Goal: Task Accomplishment & Management: Manage account settings

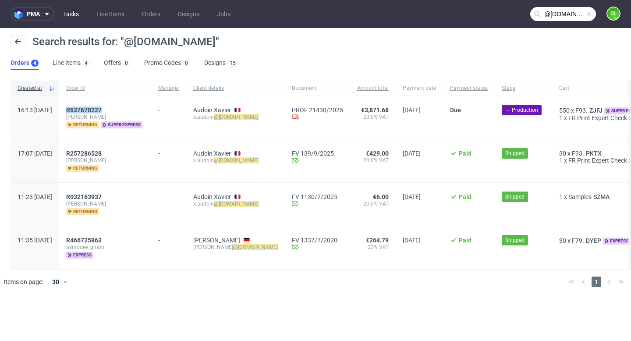
click at [70, 14] on link "Tasks" at bounding box center [71, 14] width 26 height 14
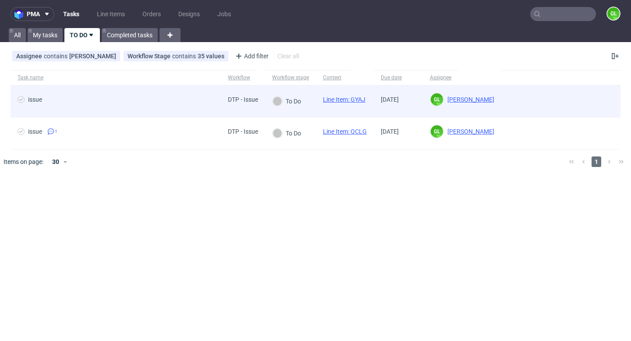
click at [101, 98] on span "issue" at bounding box center [116, 101] width 196 height 11
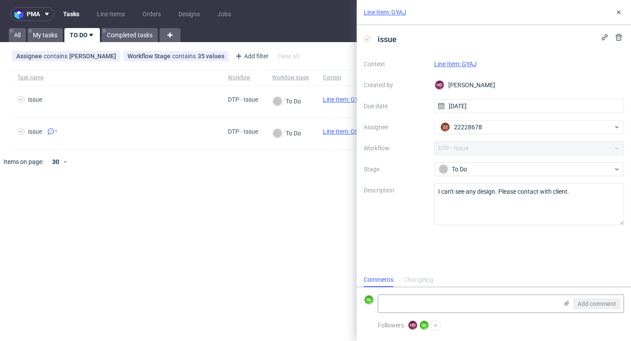
scroll to position [7, 0]
click at [464, 64] on link "Line Item: GYAJ" at bounding box center [456, 64] width 43 height 7
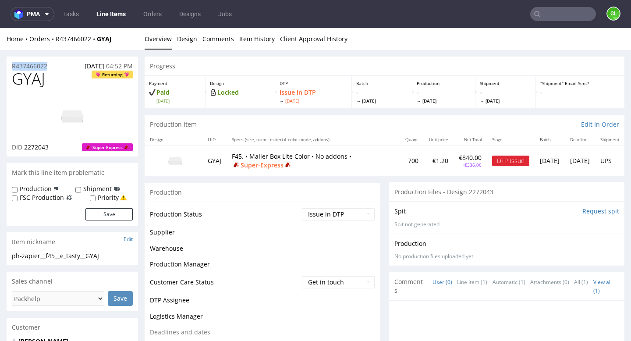
drag, startPoint x: 52, startPoint y: 68, endPoint x: 11, endPoint y: 69, distance: 40.8
click at [11, 68] on div "R437466022 07.10.2025 04:52 PM" at bounding box center [73, 64] width 132 height 14
copy p "R437466022"
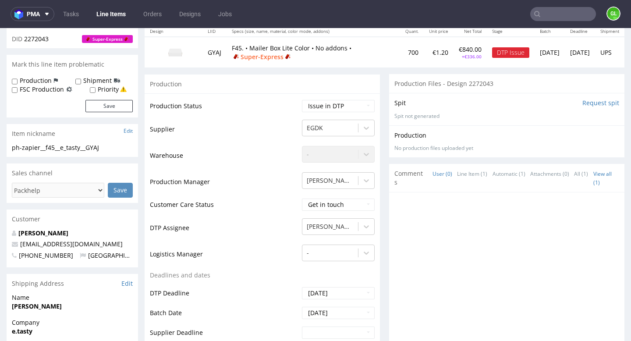
scroll to position [251, 0]
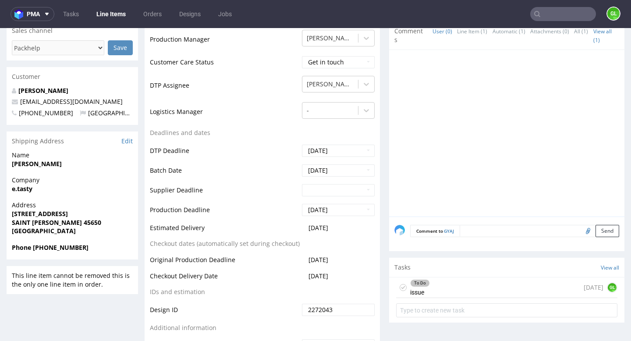
click at [463, 288] on div "To Do issue today GL" at bounding box center [506, 288] width 221 height 21
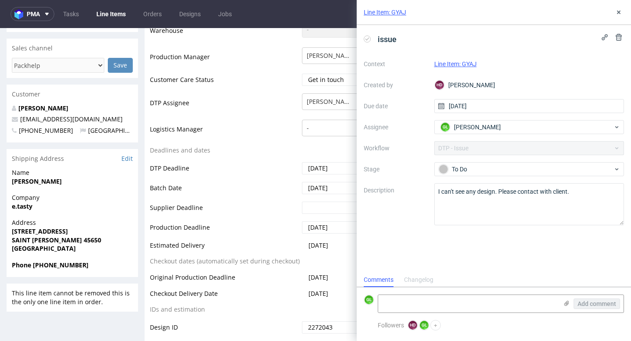
scroll to position [227, 0]
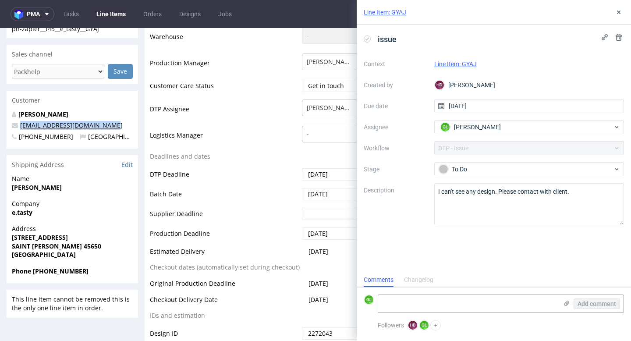
drag, startPoint x: 93, startPoint y: 125, endPoint x: 22, endPoint y: 127, distance: 71.1
click at [22, 127] on p "cyrielle.sellier@e-tasty.fr" at bounding box center [72, 125] width 121 height 9
drag, startPoint x: 19, startPoint y: 128, endPoint x: 96, endPoint y: 126, distance: 76.3
click at [96, 126] on p "cyrielle.sellier@e-tasty.fr" at bounding box center [72, 125] width 121 height 9
copy link "cyrielle.sellier@e-tasty.fr"
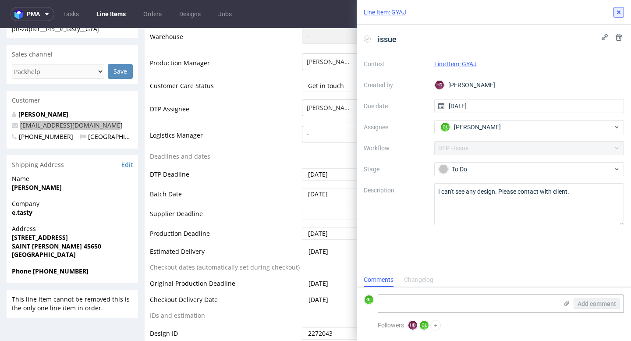
click at [621, 11] on icon at bounding box center [619, 12] width 7 height 7
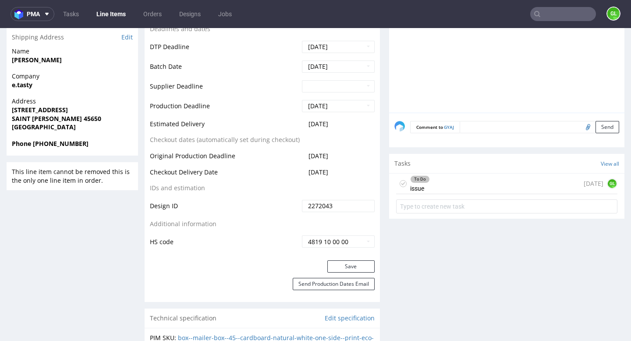
scroll to position [423, 0]
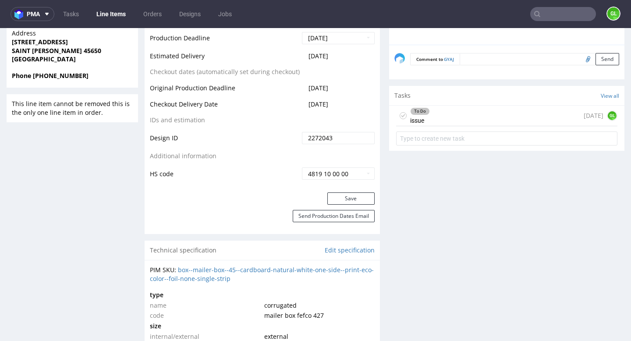
click at [464, 108] on div "To Do issue today GL" at bounding box center [506, 116] width 221 height 21
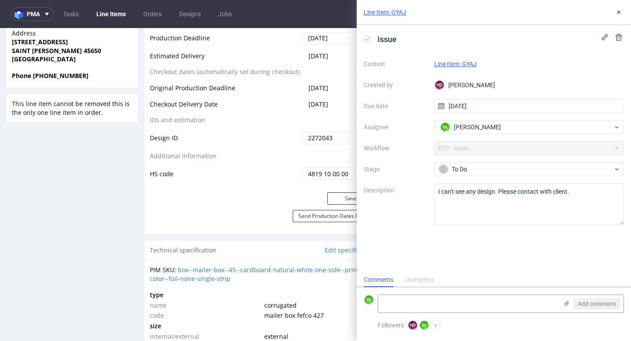
scroll to position [7, 0]
click at [621, 13] on icon at bounding box center [619, 12] width 7 height 7
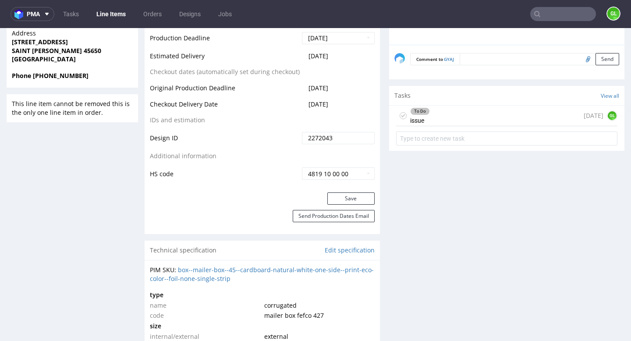
click at [430, 117] on div "To Do issue today GL" at bounding box center [506, 116] width 221 height 21
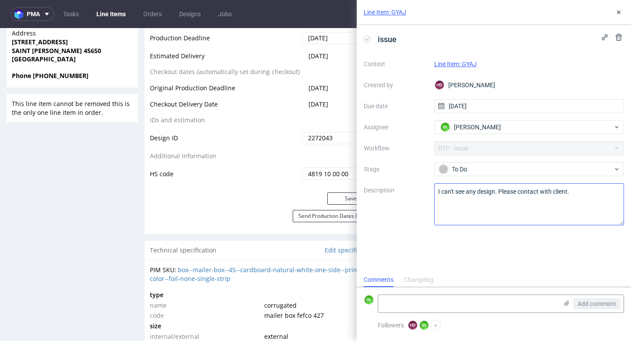
scroll to position [7, 0]
drag, startPoint x: 436, startPoint y: 192, endPoint x: 589, endPoint y: 187, distance: 152.2
click at [589, 187] on textarea "I can't see any design. Please contact with client." at bounding box center [530, 204] width 190 height 42
drag, startPoint x: 582, startPoint y: 191, endPoint x: 425, endPoint y: 188, distance: 156.2
click at [425, 188] on div "Context Line Item: GYAJ Created by HD Hapka Dominika Due date 08/10/2025 Assign…" at bounding box center [494, 141] width 260 height 168
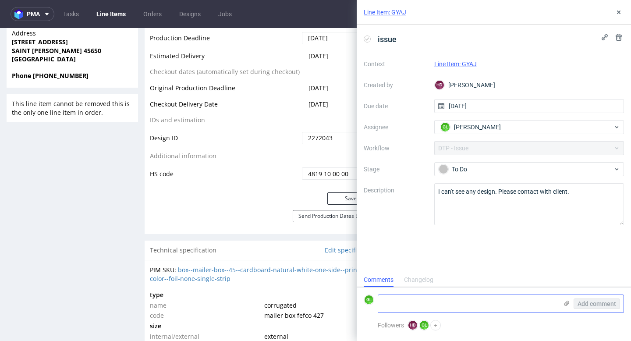
click at [409, 297] on textarea at bounding box center [468, 304] width 180 height 18
paste textarea "https://app-eu1.hubspot.com/contacts/25600958/record/0-5/246125719745/"
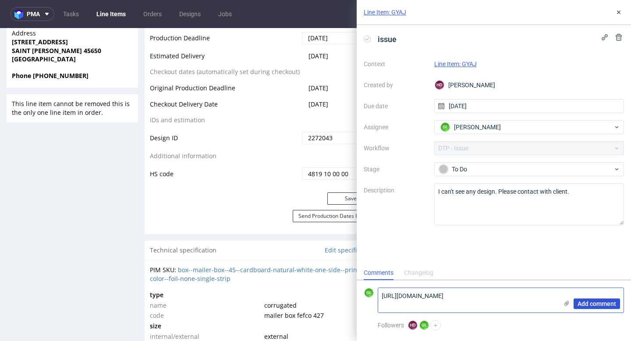
type textarea "https://app-eu1.hubspot.com/contacts/25600958/record/0-5/246125719745/"
click at [604, 301] on span "Add comment" at bounding box center [597, 304] width 39 height 6
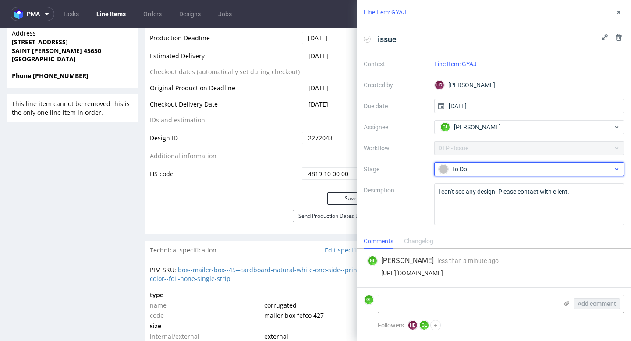
click at [604, 174] on div "To Do" at bounding box center [526, 169] width 175 height 10
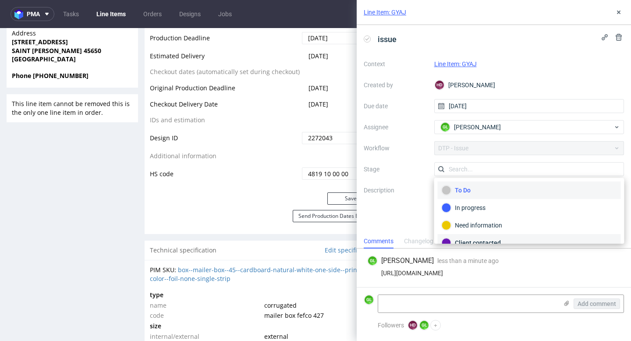
click at [518, 239] on div "Client contacted" at bounding box center [529, 243] width 175 height 10
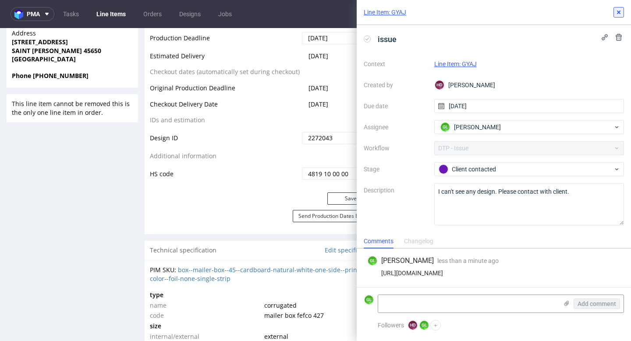
click at [620, 11] on use at bounding box center [619, 13] width 4 height 4
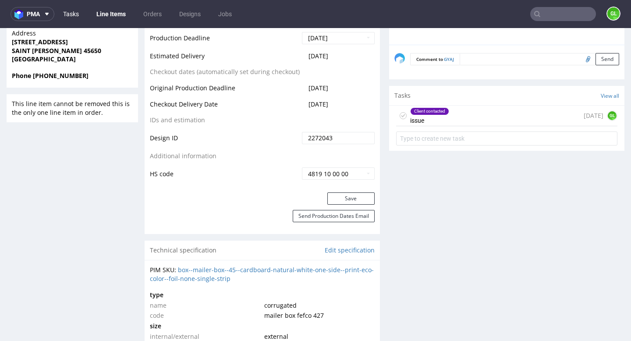
click at [71, 15] on link "Tasks" at bounding box center [71, 14] width 26 height 14
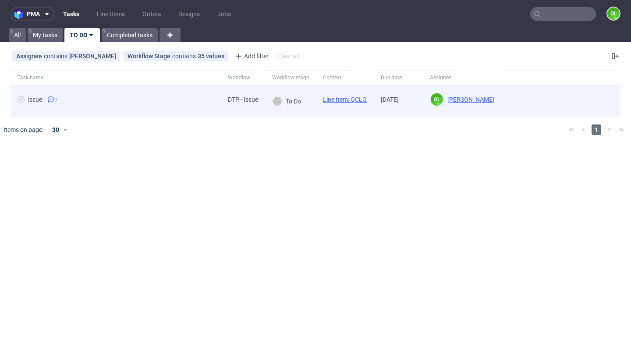
click at [148, 104] on span "issue 1" at bounding box center [116, 101] width 196 height 11
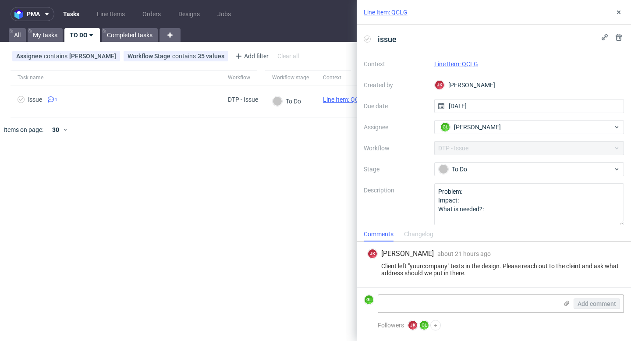
click at [461, 64] on link "Line Item: QCLG" at bounding box center [457, 64] width 44 height 7
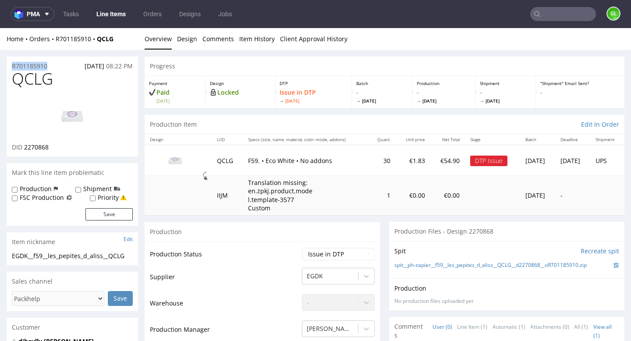
drag, startPoint x: 49, startPoint y: 65, endPoint x: 11, endPoint y: 66, distance: 38.2
click at [11, 66] on div "R701185910 [DATE] 08:22 PM" at bounding box center [73, 64] width 132 height 14
copy p "R701185910"
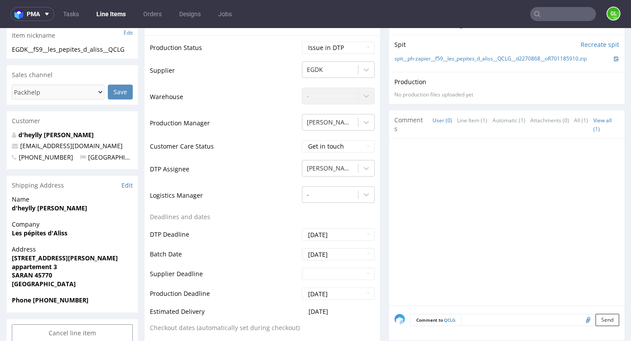
scroll to position [225, 0]
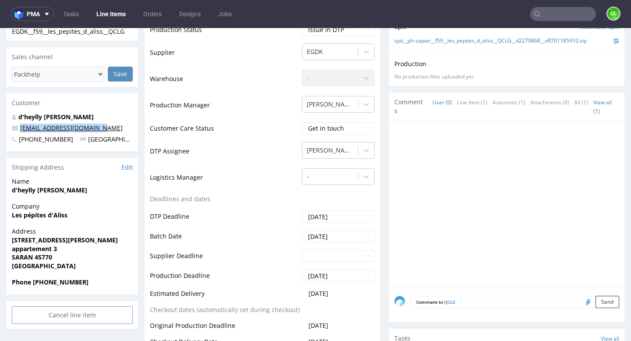
drag, startPoint x: 96, startPoint y: 130, endPoint x: 20, endPoint y: 130, distance: 75.4
click at [20, 130] on p "[EMAIL_ADDRESS][DOMAIN_NAME]" at bounding box center [72, 128] width 121 height 9
copy link "[EMAIL_ADDRESS][DOMAIN_NAME]"
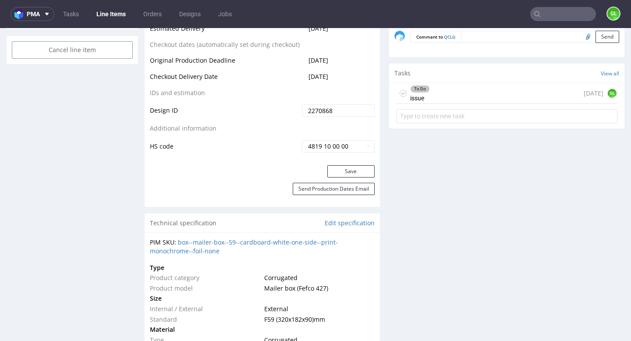
scroll to position [488, 0]
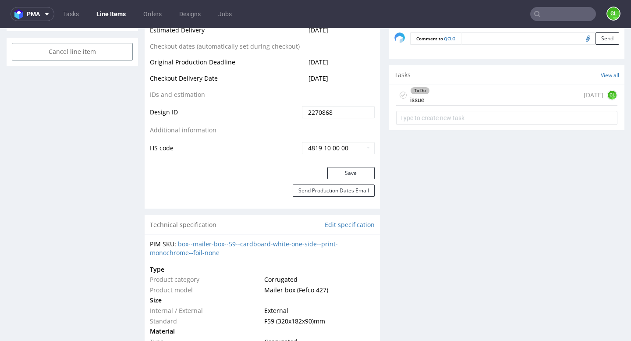
click at [472, 93] on div "To Do issue 1 day ago GL" at bounding box center [506, 95] width 221 height 21
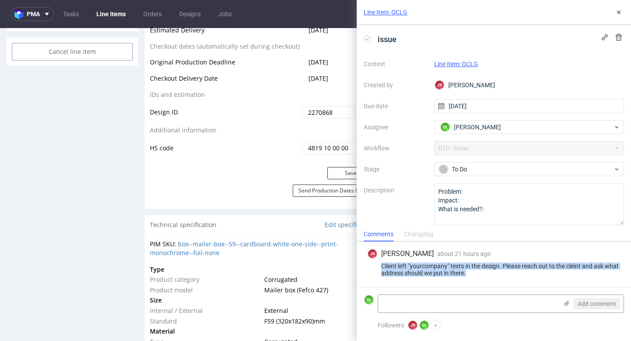
drag, startPoint x: 382, startPoint y: 264, endPoint x: 509, endPoint y: 271, distance: 127.0
click at [509, 271] on div "Client left "yourcompany" texts in the design. Please reach out to the cleint a…" at bounding box center [493, 270] width 253 height 14
copy div "Client left "yourcompany" texts in the design. Please reach out to the cleint a…"
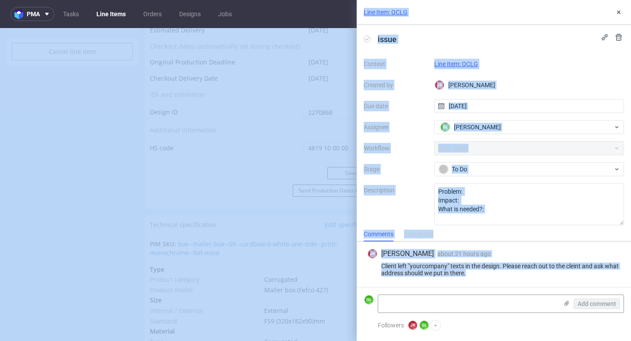
drag, startPoint x: 509, startPoint y: 271, endPoint x: 307, endPoint y: 17, distance: 325.5
click at [307, 17] on div "pma Tasks Line Items Orders Designs Jobs GL Line Item: QCLG issue Context Line …" at bounding box center [315, 170] width 631 height 341
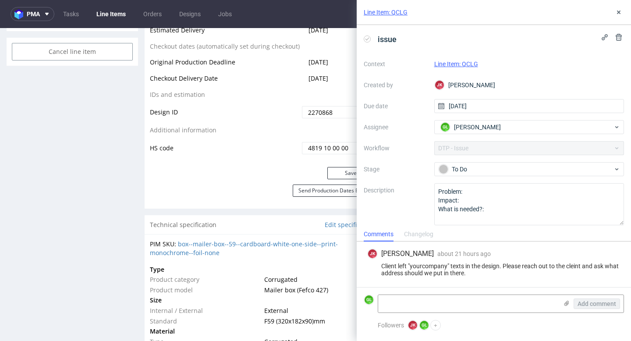
click at [432, 162] on div "Context Line Item: QCLG Created by JK Jan Kocik Due date 07/10/2025 Assignee GL…" at bounding box center [494, 141] width 260 height 168
click at [385, 266] on div "Client left "yourcompany" texts in the design. Please reach out to the cleint a…" at bounding box center [493, 270] width 253 height 14
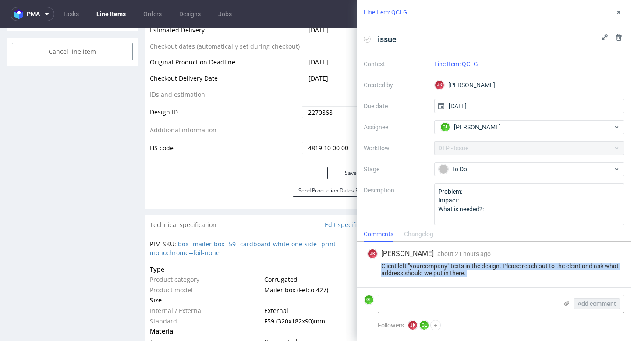
click at [385, 266] on div "Client left "yourcompany" texts in the design. Please reach out to the cleint a…" at bounding box center [493, 270] width 253 height 14
copy div "Client left "yourcompany" texts in the design. Please reach out to the cleint a…"
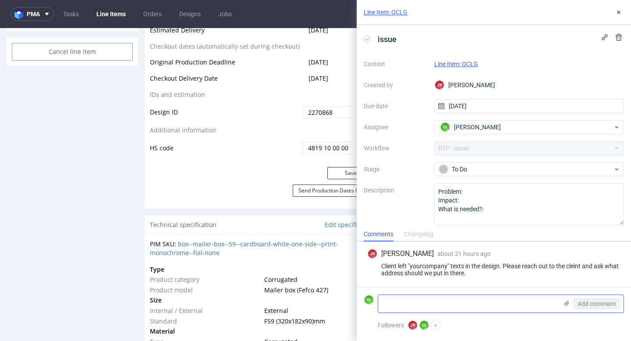
click at [439, 300] on textarea at bounding box center [468, 304] width 180 height 18
paste textarea "[URL][DOMAIN_NAME]"
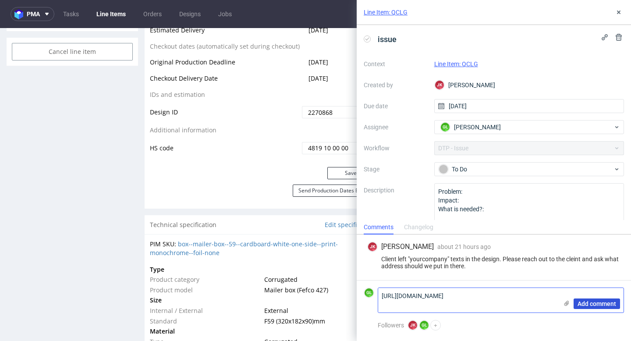
type textarea "[URL][DOMAIN_NAME]"
click at [609, 303] on span "Add comment" at bounding box center [597, 304] width 39 height 6
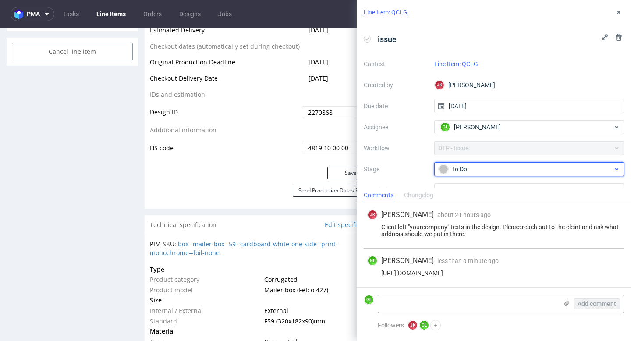
click at [555, 174] on div "To Do" at bounding box center [526, 169] width 175 height 10
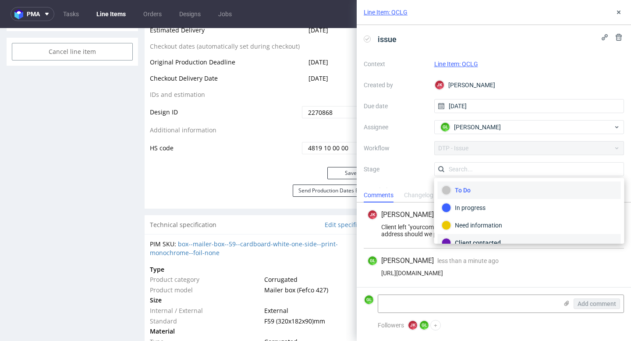
click at [501, 237] on div "Client contacted" at bounding box center [529, 243] width 183 height 18
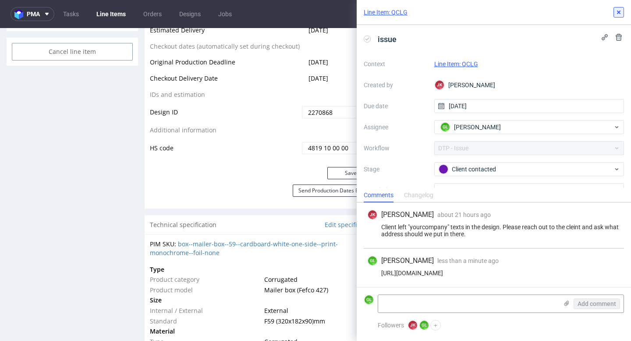
click at [622, 10] on icon at bounding box center [619, 12] width 7 height 7
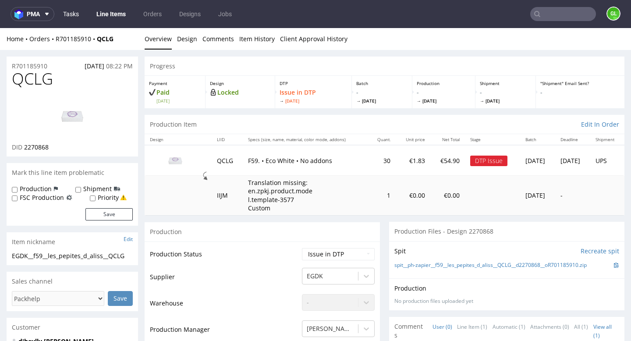
click at [73, 14] on link "Tasks" at bounding box center [71, 14] width 26 height 14
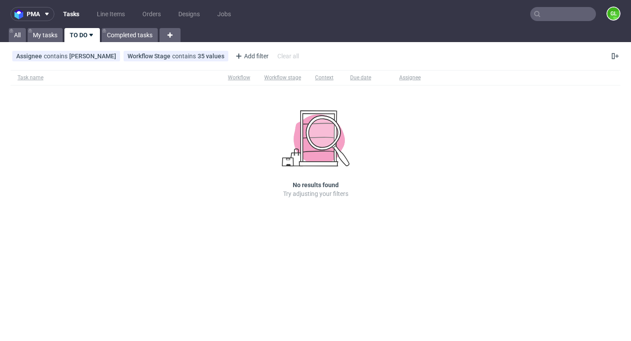
click at [577, 108] on div "Task name Workflow Workflow stage Context Due date Assignee No results found Tr…" at bounding box center [315, 147] width 631 height 160
click at [373, 51] on div "Assignee contains Guillaume Leroux Workflow Stage contains 35 values [DTP - Dou…" at bounding box center [315, 56] width 631 height 21
click at [575, 121] on div "Task name Workflow Workflow stage Context Due date Assignee No results found Tr…" at bounding box center [315, 147] width 631 height 160
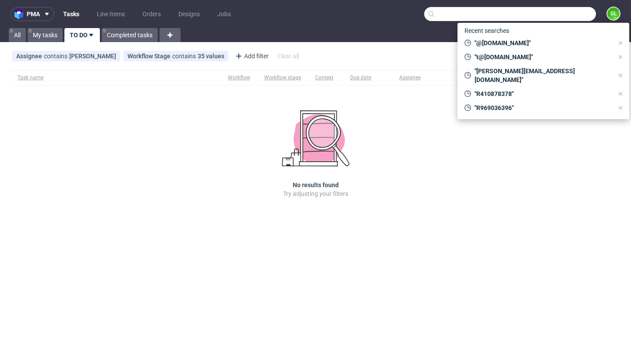
click at [583, 12] on input "text" at bounding box center [511, 14] width 172 height 14
paste input "R437466022"
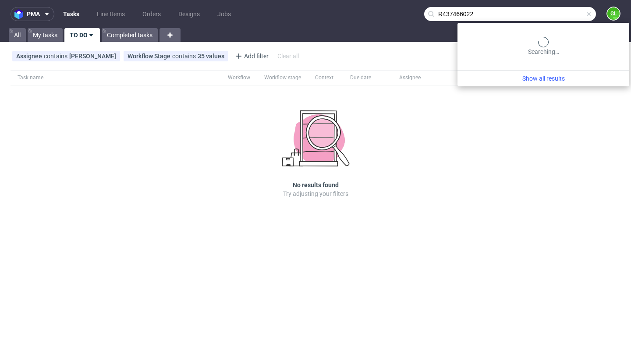
type input "R437466022"
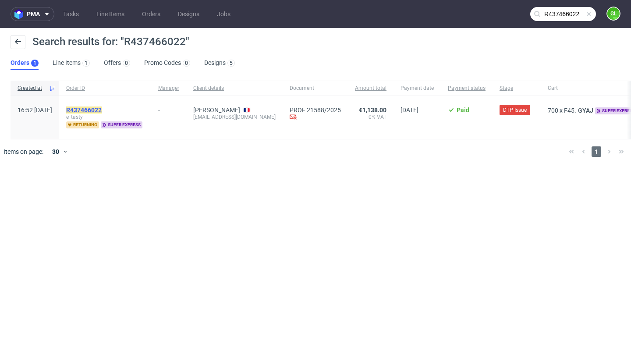
click at [102, 110] on mark "R437466022" at bounding box center [84, 110] width 36 height 7
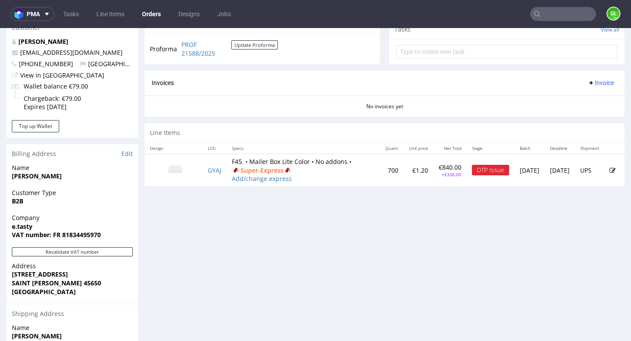
scroll to position [371, 0]
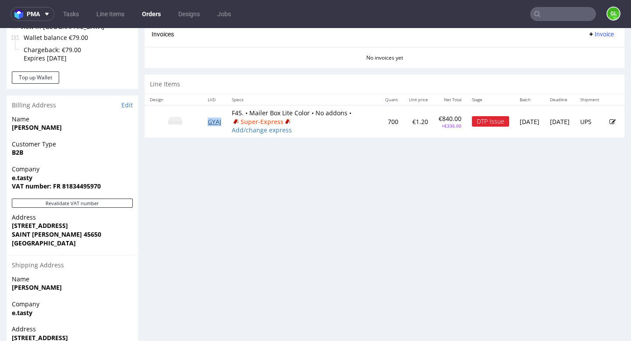
click at [212, 126] on link "GYAJ" at bounding box center [215, 122] width 14 height 8
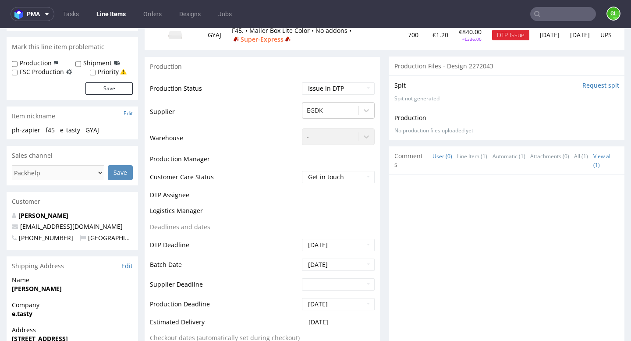
scroll to position [285, 0]
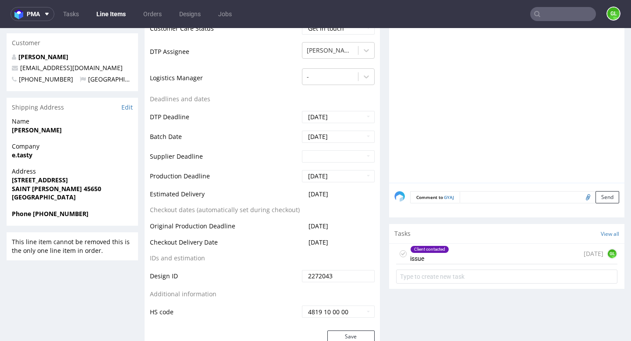
click at [459, 256] on div "Client contacted issue today GL" at bounding box center [506, 254] width 221 height 21
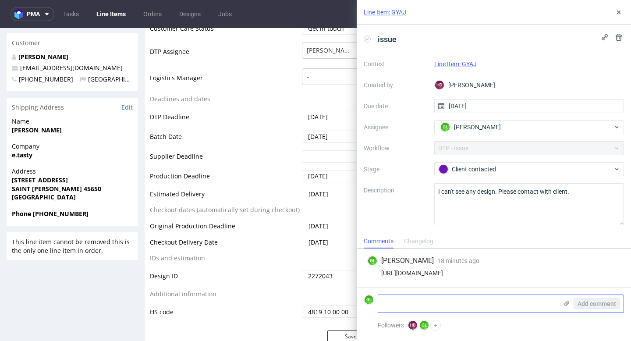
click at [566, 303] on use at bounding box center [567, 303] width 5 height 5
click at [0, 0] on input "file" at bounding box center [0, 0] width 0 height 0
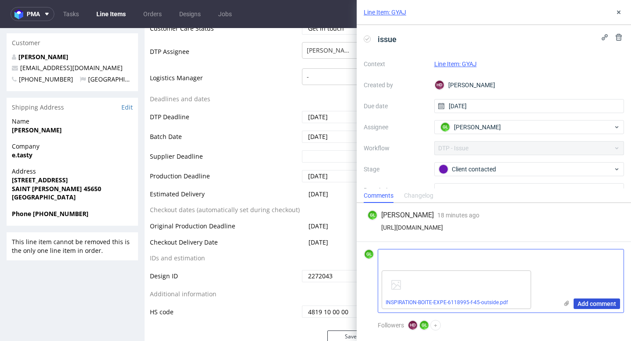
click at [604, 303] on span "Add comment" at bounding box center [597, 304] width 39 height 6
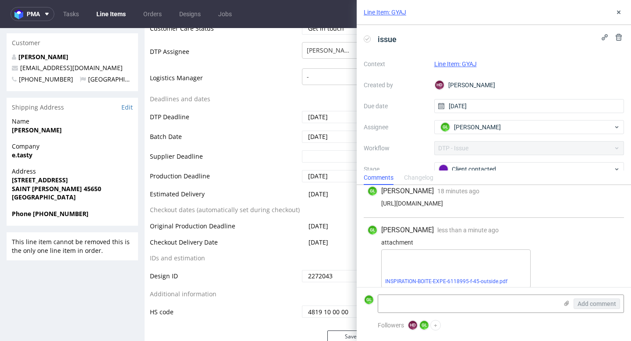
scroll to position [14, 0]
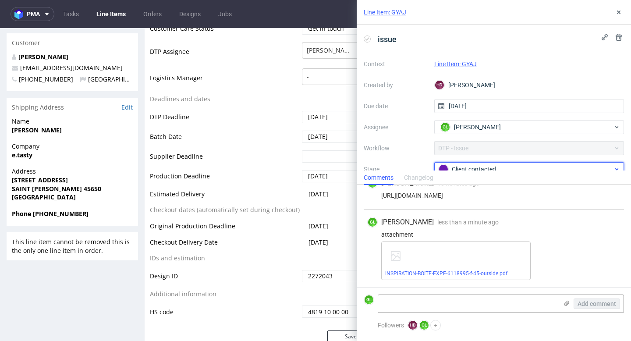
click at [494, 167] on div "Client contacted" at bounding box center [526, 169] width 175 height 10
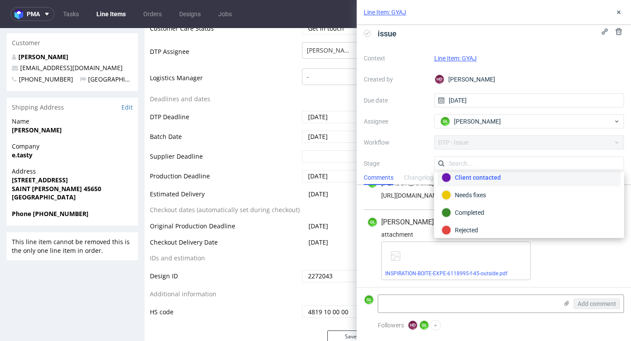
scroll to position [61, 0]
click at [476, 210] on div "Completed" at bounding box center [529, 212] width 175 height 10
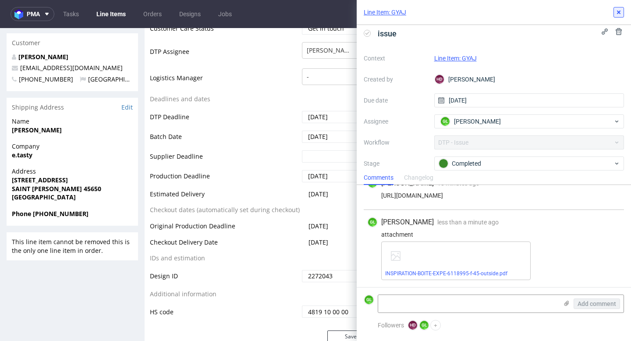
click at [621, 12] on icon at bounding box center [619, 12] width 7 height 7
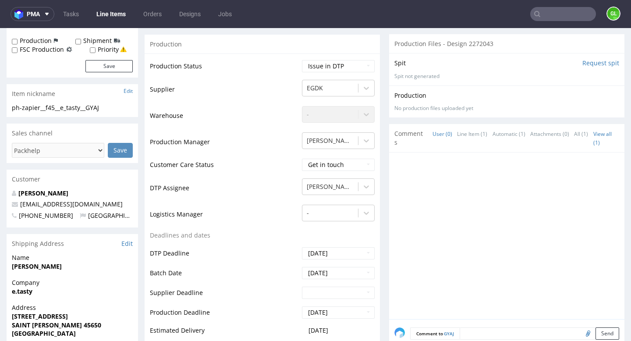
scroll to position [145, 0]
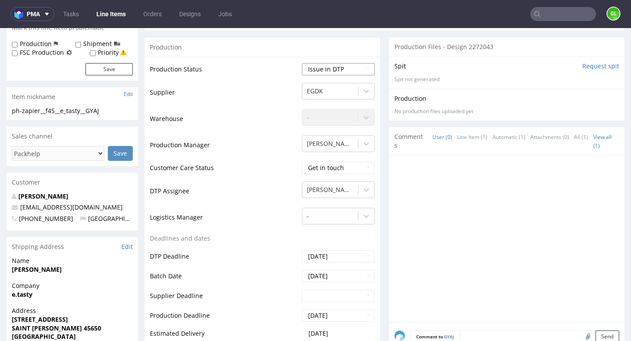
click at [346, 71] on select "Waiting for Artwork Waiting for Diecut Waiting for Mockup Waiting for DTP Waiti…" at bounding box center [338, 69] width 73 height 12
select select "back_for_dtp"
click at [302, 63] on select "Waiting for Artwork Waiting for Diecut Waiting for Mockup Waiting for DTP Waiti…" at bounding box center [338, 69] width 73 height 12
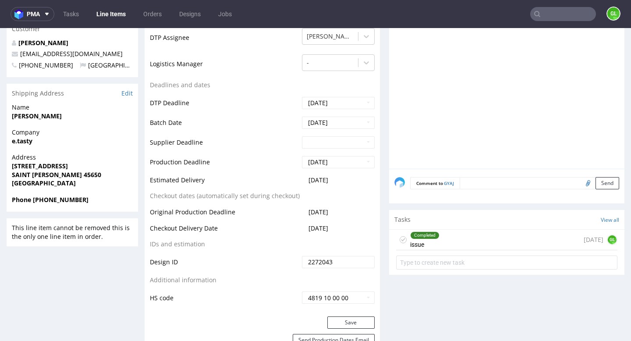
scroll to position [331, 0]
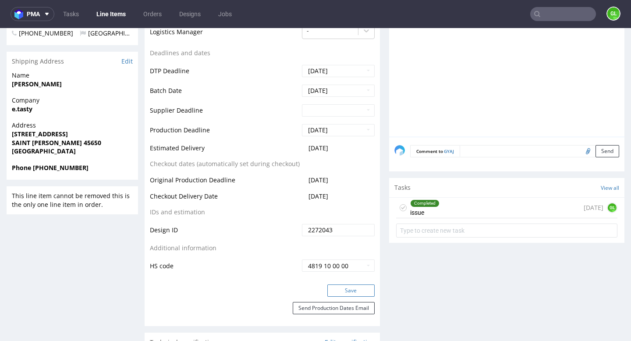
click at [357, 292] on button "Save" at bounding box center [351, 291] width 47 height 12
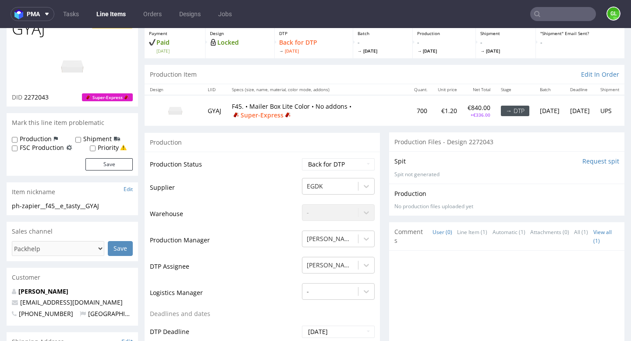
scroll to position [0, 0]
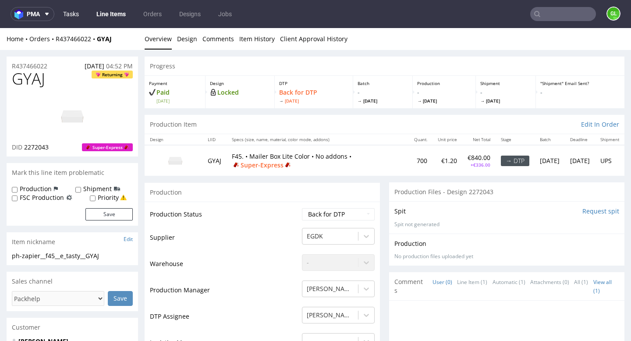
click at [78, 15] on link "Tasks" at bounding box center [71, 14] width 26 height 14
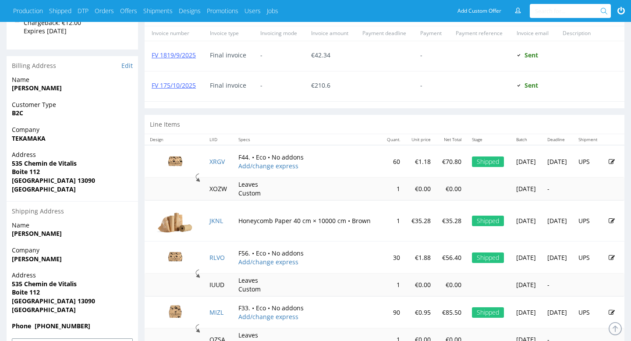
scroll to position [390, 0]
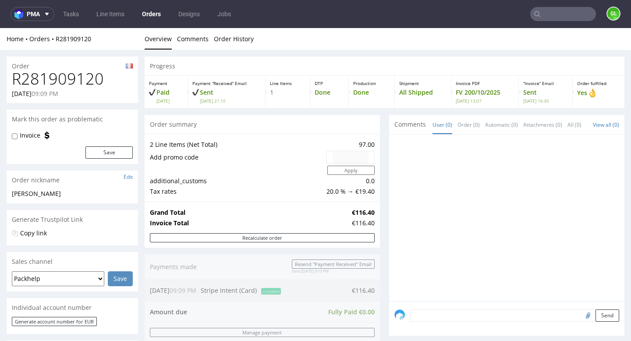
click at [414, 129] on span "Comments" at bounding box center [411, 124] width 32 height 9
drag, startPoint x: 108, startPoint y: 79, endPoint x: 7, endPoint y: 86, distance: 101.1
click at [7, 86] on div "R281909120 [DATE] 09:09 PM" at bounding box center [73, 86] width 132 height 33
copy h1 "R281909120"
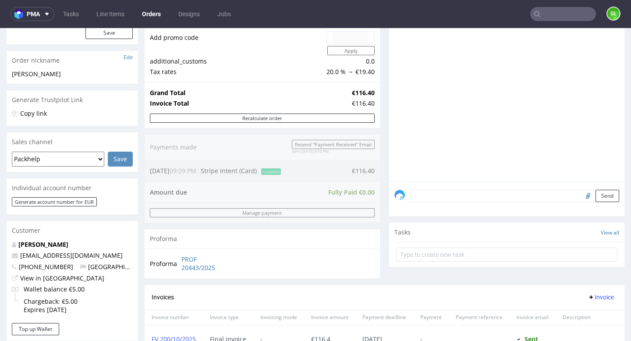
scroll to position [202, 0]
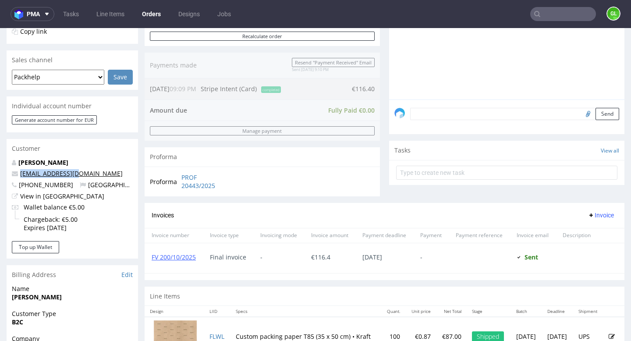
drag, startPoint x: 83, startPoint y: 177, endPoint x: 21, endPoint y: 175, distance: 61.9
click at [21, 175] on p "[EMAIL_ADDRESS][DOMAIN_NAME]" at bounding box center [72, 173] width 121 height 9
copy link "[EMAIL_ADDRESS][DOMAIN_NAME]"
click at [130, 168] on div "[PERSON_NAME] [EMAIL_ADDRESS][DOMAIN_NAME] [PHONE_NUMBER] [GEOGRAPHIC_DATA] Vie…" at bounding box center [73, 199] width 132 height 83
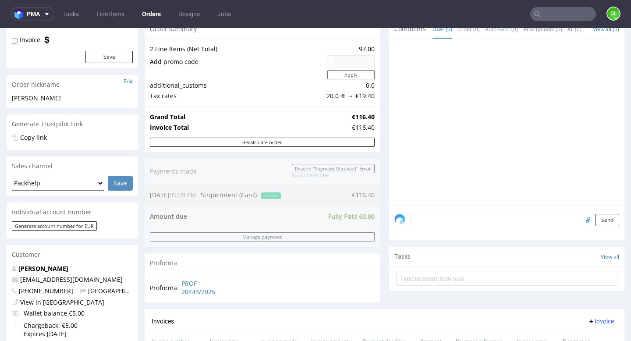
scroll to position [103, 0]
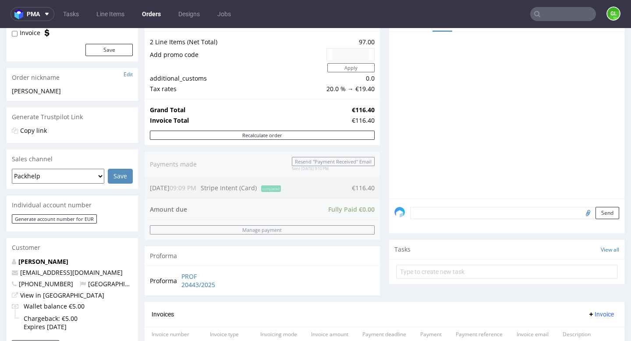
click at [557, 11] on input "text" at bounding box center [564, 14] width 66 height 14
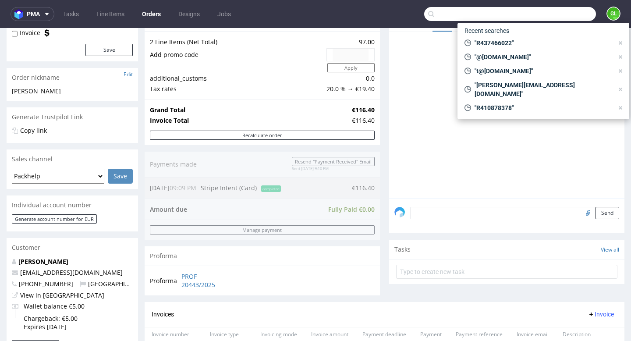
paste input "R701185910"
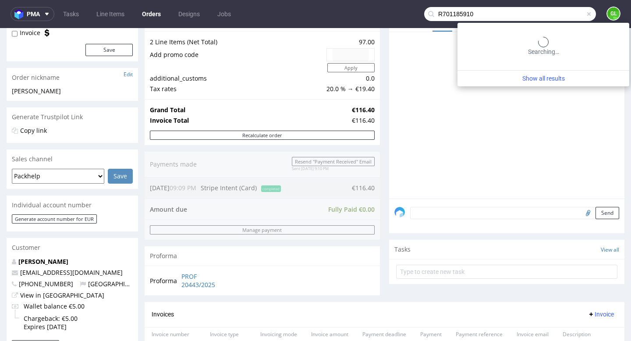
type input "R701185910"
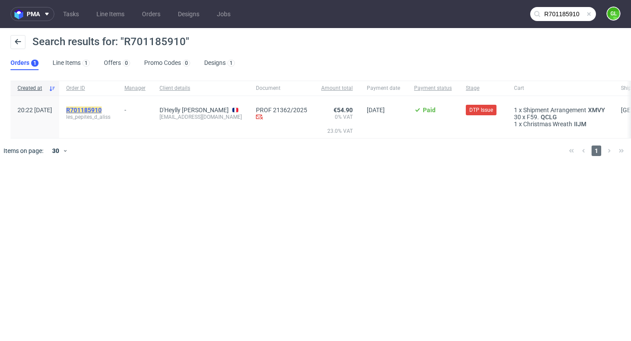
click at [102, 113] on mark "R701185910" at bounding box center [84, 110] width 36 height 7
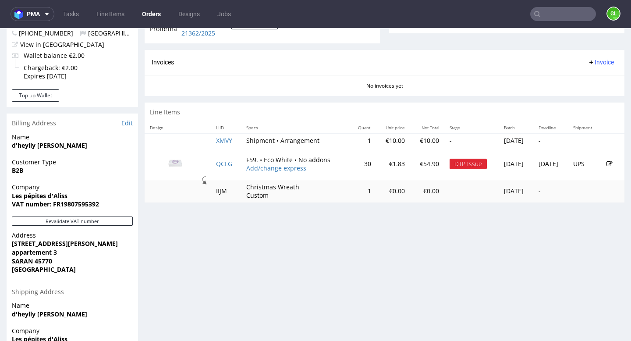
scroll to position [366, 0]
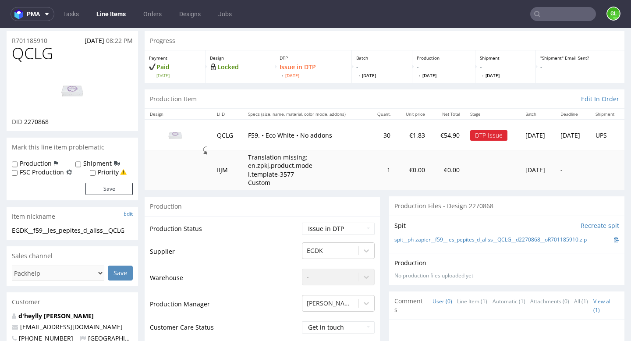
scroll to position [35, 0]
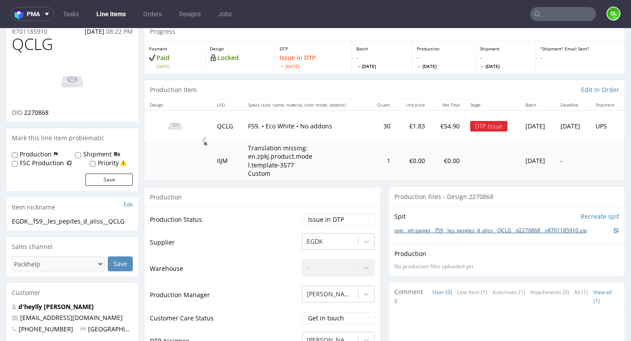
click at [501, 229] on link "spit__ph-zapier__f59__les_pepites_d_aliss__QCLG__d2270868__oR701185910.zip" at bounding box center [491, 230] width 193 height 7
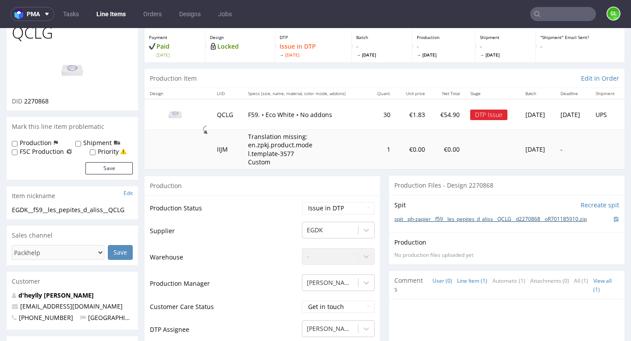
scroll to position [52, 0]
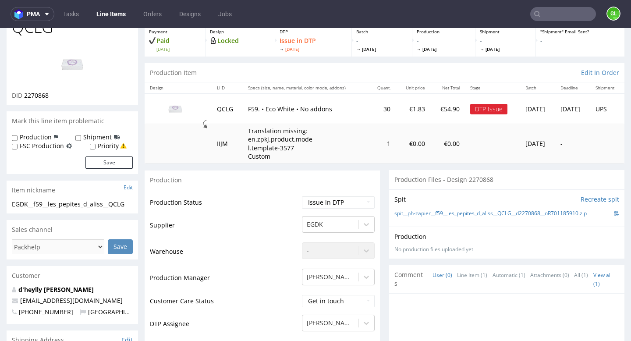
click at [464, 244] on div "Production No production files uploaded yet Description (optional)" at bounding box center [507, 242] width 225 height 21
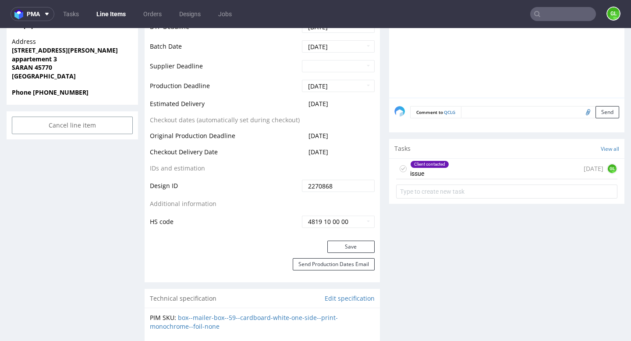
scroll to position [415, 0]
click at [482, 168] on div "Client contacted issue [DATE] GL" at bounding box center [506, 168] width 221 height 21
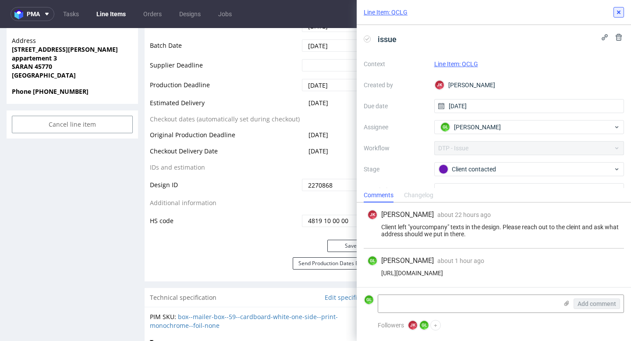
click at [620, 12] on use at bounding box center [619, 13] width 4 height 4
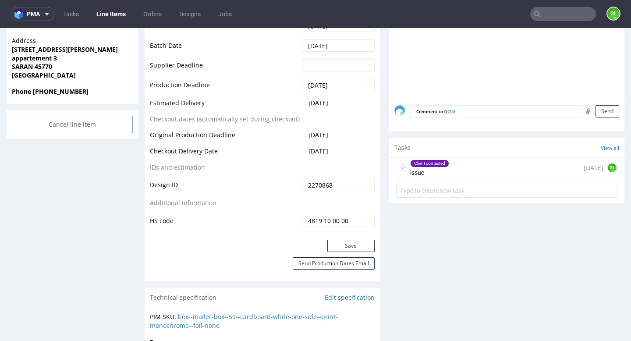
click at [478, 165] on div "Client contacted issue [DATE] GL" at bounding box center [506, 168] width 221 height 21
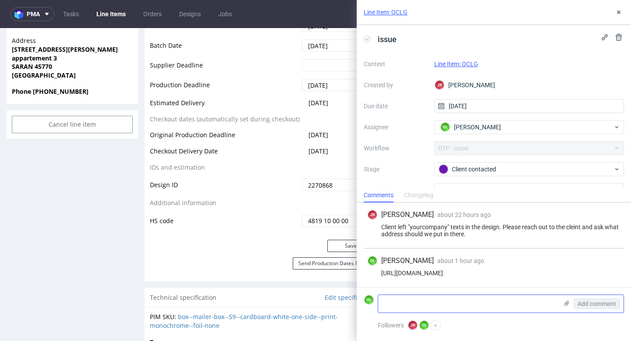
click at [428, 306] on textarea at bounding box center [468, 304] width 180 height 18
click at [449, 300] on textarea "Client's answer :" at bounding box center [468, 304] width 180 height 18
paste textarea "alors le dessin une couronne de [DATE][PERSON_NAME] l'avais bien mis il y avait…"
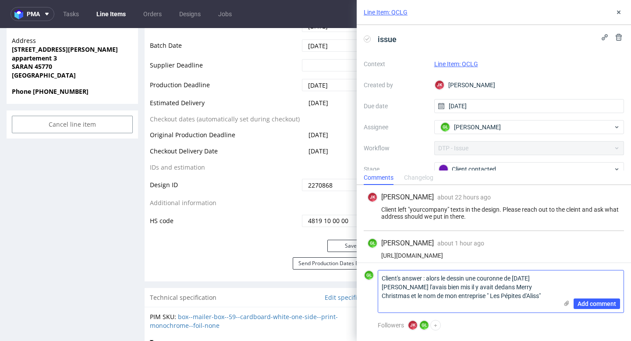
drag, startPoint x: 428, startPoint y: 278, endPoint x: 469, endPoint y: 300, distance: 46.5
click at [469, 300] on textarea "Client's answer : alors le dessin une couronne de [DATE][PERSON_NAME] l'avais b…" at bounding box center [468, 292] width 180 height 42
paste textarea "so the drawing a Christmas wreath I had indeed put it there was Merry Christmas…"
type textarea "Client's answer : so the drawing a Christmas wreath I had indeed put it there w…"
click at [602, 304] on span "Add comment" at bounding box center [597, 304] width 39 height 6
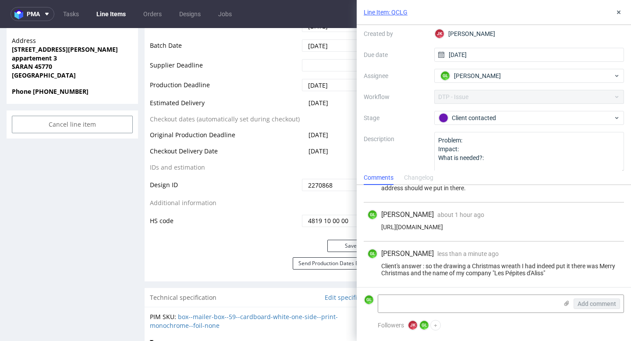
scroll to position [52, 0]
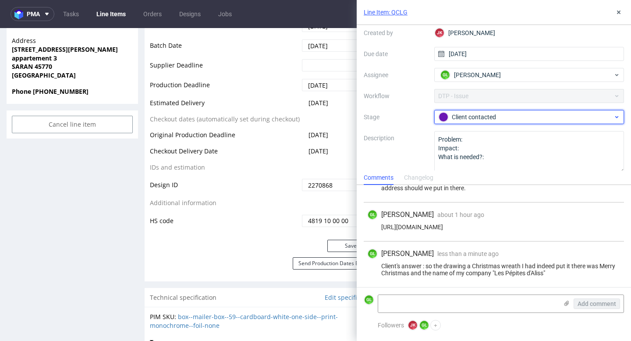
click at [599, 116] on div "Client contacted" at bounding box center [526, 117] width 175 height 10
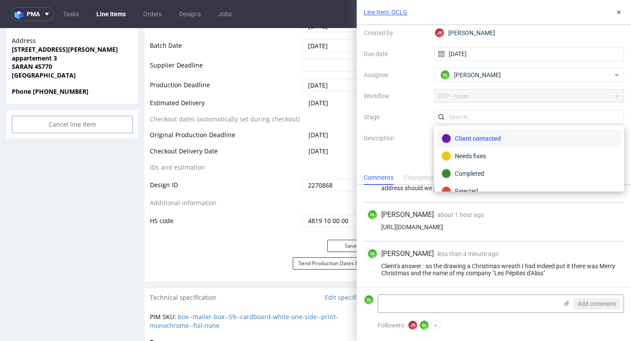
scroll to position [53, 0]
click at [494, 172] on div "Completed" at bounding box center [529, 173] width 175 height 10
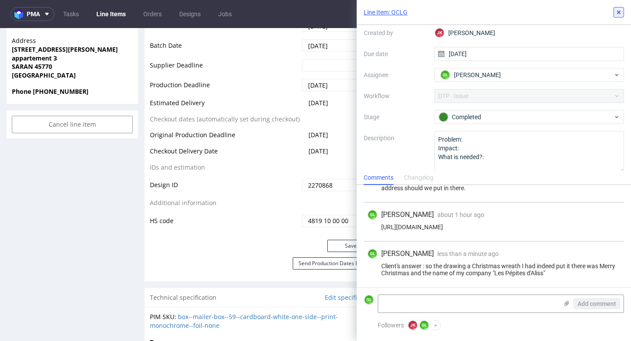
click at [617, 11] on icon at bounding box center [619, 12] width 7 height 7
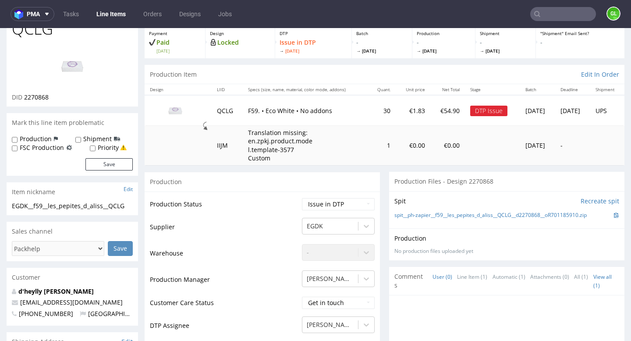
scroll to position [84, 0]
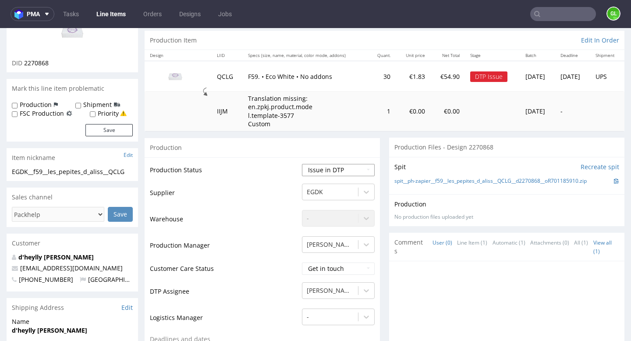
click at [357, 171] on select "Waiting for Artwork Waiting for Diecut Waiting for Mockup Waiting for DTP Waiti…" at bounding box center [338, 170] width 73 height 12
select select "back_for_dtp"
click at [302, 164] on select "Waiting for Artwork Waiting for Diecut Waiting for Mockup Waiting for DTP Waiti…" at bounding box center [338, 170] width 73 height 12
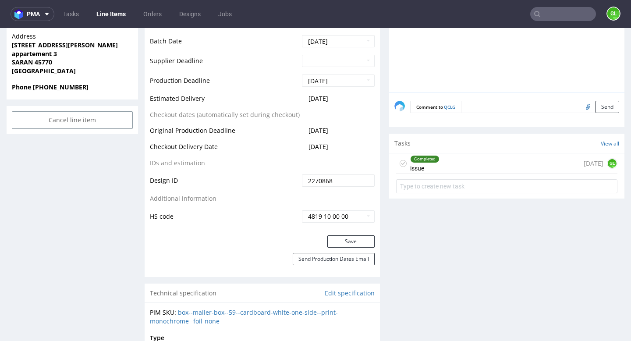
scroll to position [432, 0]
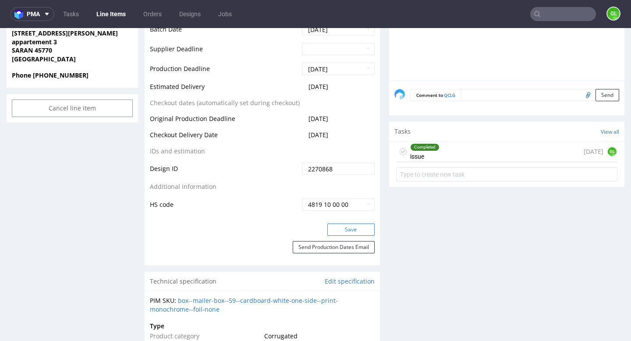
click at [357, 228] on button "Save" at bounding box center [351, 230] width 47 height 12
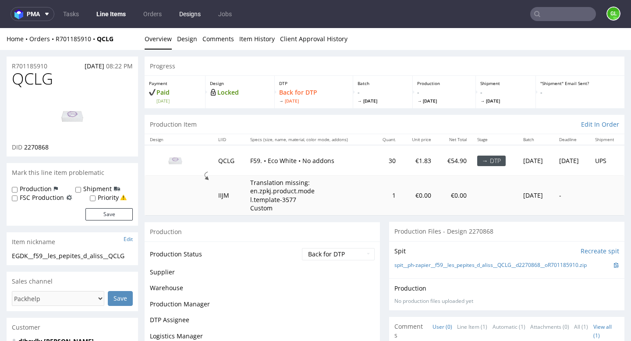
scroll to position [431, 0]
